Goal: Transaction & Acquisition: Purchase product/service

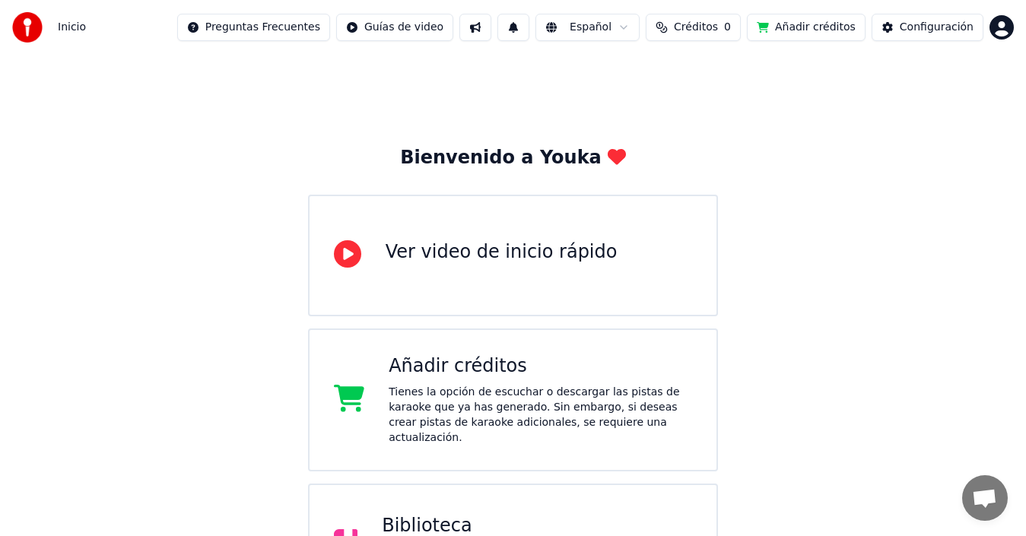
click at [486, 359] on div "Añadir créditos" at bounding box center [540, 366] width 303 height 24
click at [529, 22] on button "1" at bounding box center [513, 27] width 32 height 27
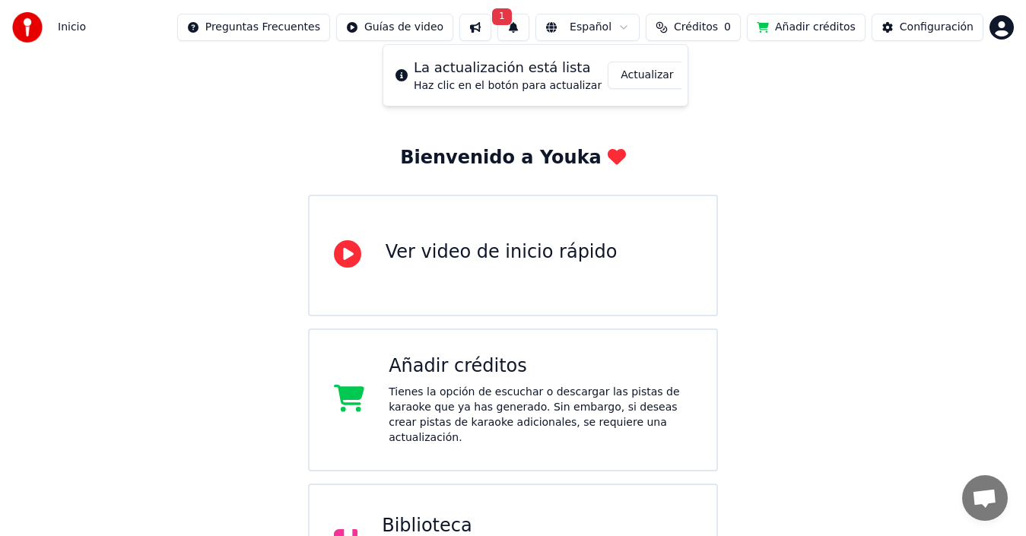
click at [627, 71] on button "Actualizar" at bounding box center [647, 75] width 78 height 27
